Goal: Entertainment & Leisure: Consume media (video, audio)

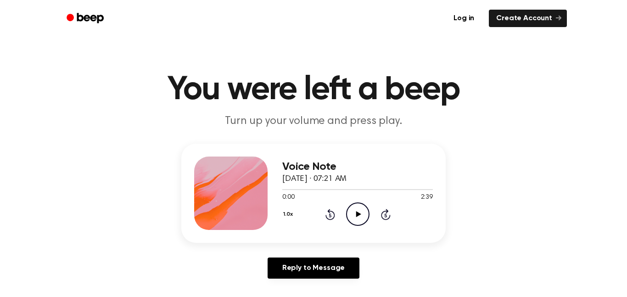
click at [350, 210] on icon "Play Audio" at bounding box center [357, 214] width 23 height 23
click at [284, 214] on button "1.0x" at bounding box center [289, 215] width 14 height 16
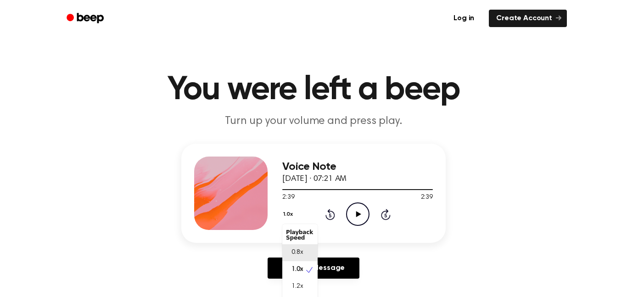
scroll to position [4, 0]
click at [304, 292] on div "1.5x" at bounding box center [299, 299] width 35 height 17
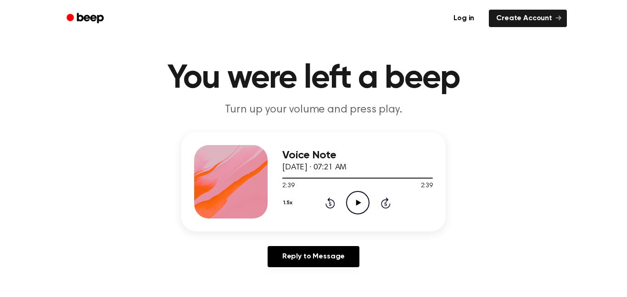
click at [287, 206] on button "1.5x" at bounding box center [288, 203] width 13 height 16
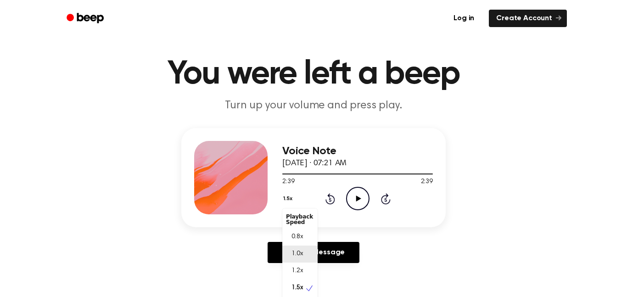
scroll to position [4, 0]
click at [354, 201] on div "1.5x Playback Speed 0.8x 1.0x 1.2x 1.5x 2.0x Rewind 5 seconds Play Audio Skip 5…" at bounding box center [357, 198] width 151 height 23
click at [354, 202] on icon "Play Audio" at bounding box center [357, 198] width 23 height 23
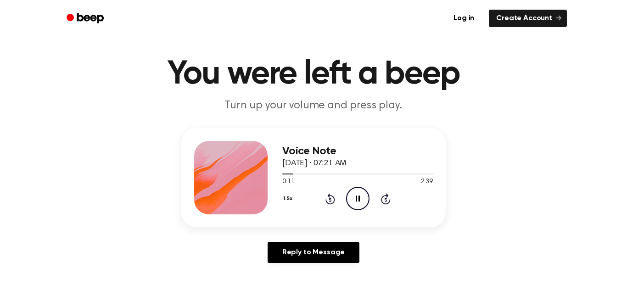
click at [283, 198] on button "1.5x" at bounding box center [288, 199] width 13 height 16
click at [299, 233] on span "0.8x" at bounding box center [297, 237] width 11 height 10
click at [290, 192] on button "0.8x" at bounding box center [290, 199] width 16 height 16
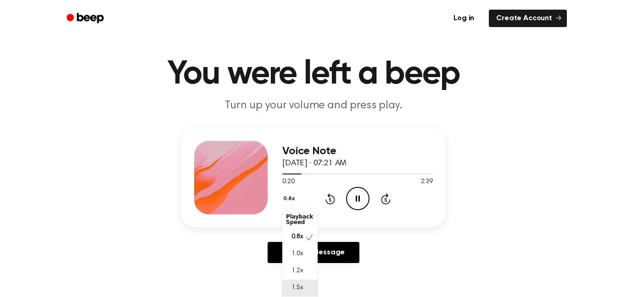
click at [310, 294] on div "1.5x" at bounding box center [299, 288] width 35 height 17
click at [286, 197] on button "1.5x" at bounding box center [288, 199] width 13 height 16
click at [293, 233] on span "0.8x" at bounding box center [297, 237] width 11 height 10
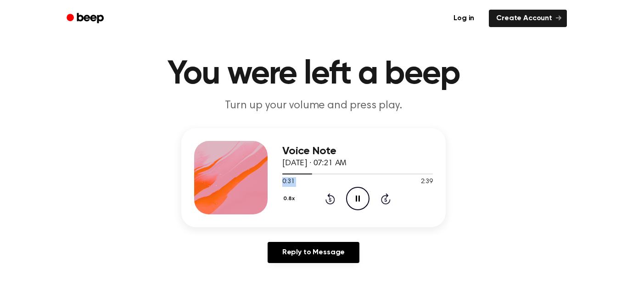
drag, startPoint x: 305, startPoint y: 174, endPoint x: 414, endPoint y: 186, distance: 109.9
click at [414, 186] on div "0:31 2:39 Your browser does not support the [object Object] element." at bounding box center [357, 178] width 151 height 17
click at [355, 173] on div at bounding box center [357, 173] width 151 height 7
click at [403, 174] on div at bounding box center [357, 174] width 151 height 1
click at [363, 202] on icon "Play Audio" at bounding box center [357, 198] width 23 height 23
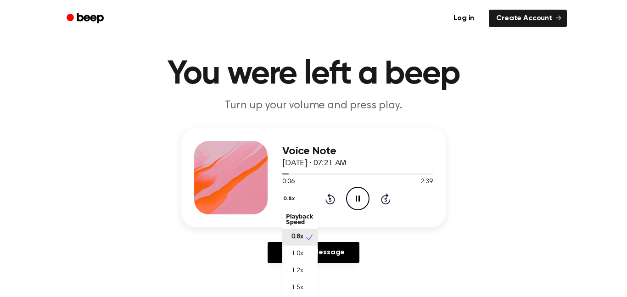
click at [286, 203] on button "0.8x" at bounding box center [290, 199] width 16 height 16
click at [310, 192] on div "0.8x Playback Speed 0.8x 1.0x 1.2x 1.5x 2.0x Rewind 5 seconds Pause Audio Skip …" at bounding box center [357, 198] width 151 height 23
click at [286, 198] on button "0.8x" at bounding box center [290, 199] width 16 height 16
click at [288, 248] on div "1.0x" at bounding box center [299, 254] width 35 height 17
click at [352, 210] on icon "Pause Audio" at bounding box center [357, 198] width 23 height 23
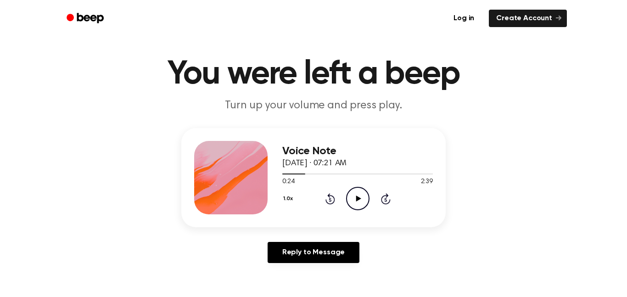
click at [353, 200] on icon "Play Audio" at bounding box center [357, 198] width 23 height 23
click at [353, 200] on icon "Pause Audio" at bounding box center [357, 198] width 23 height 23
